Goal: Transaction & Acquisition: Download file/media

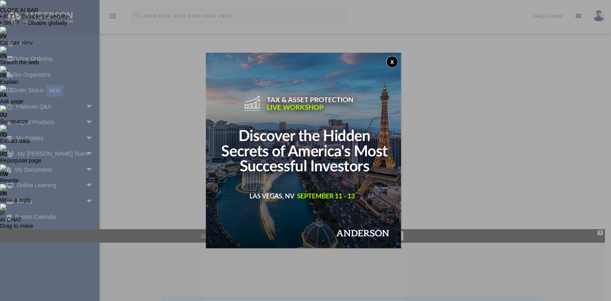
click at [394, 61] on button "x" at bounding box center [393, 62] width 12 height 12
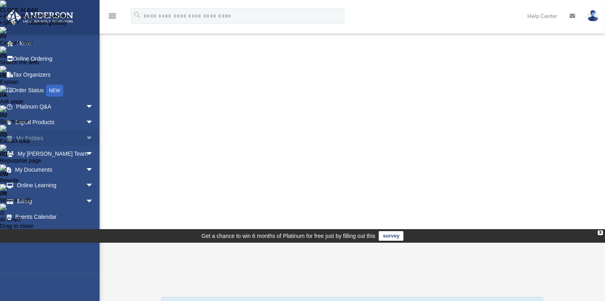
click at [86, 137] on span "arrow_drop_down" at bounding box center [94, 138] width 16 height 16
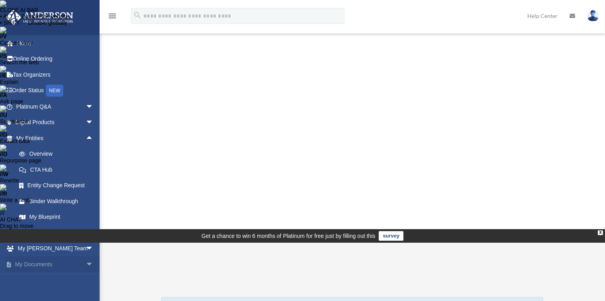
click at [86, 265] on span "arrow_drop_down" at bounding box center [94, 264] width 16 height 16
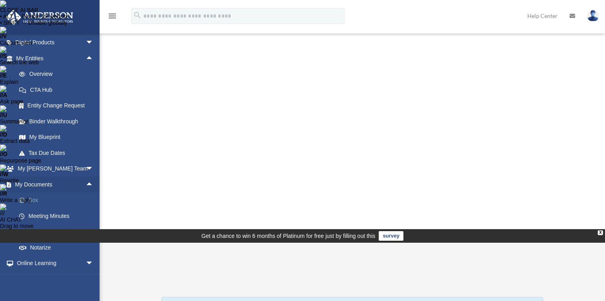
click at [30, 197] on link "Box" at bounding box center [58, 200] width 94 height 16
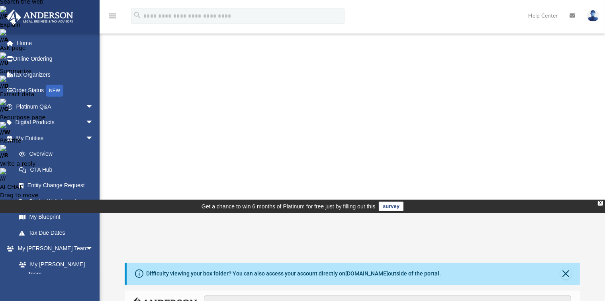
scroll to position [120, 0]
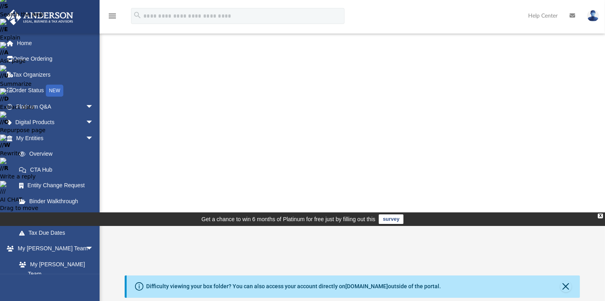
scroll to position [40, 0]
